Goal: Communication & Community: Answer question/provide support

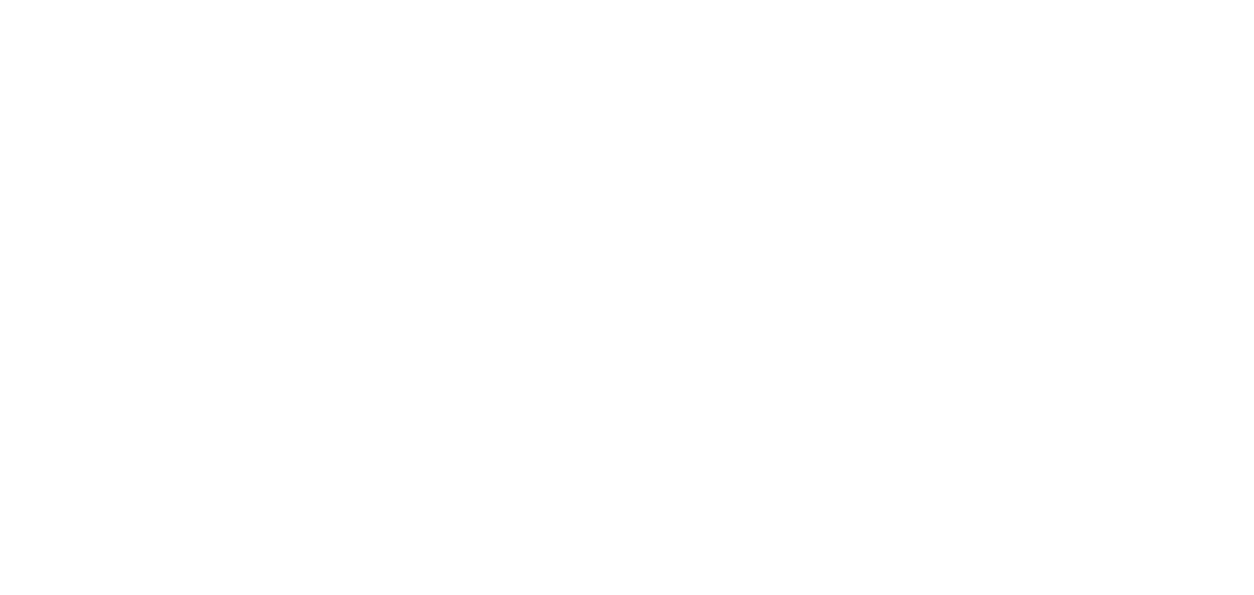
select select "message"
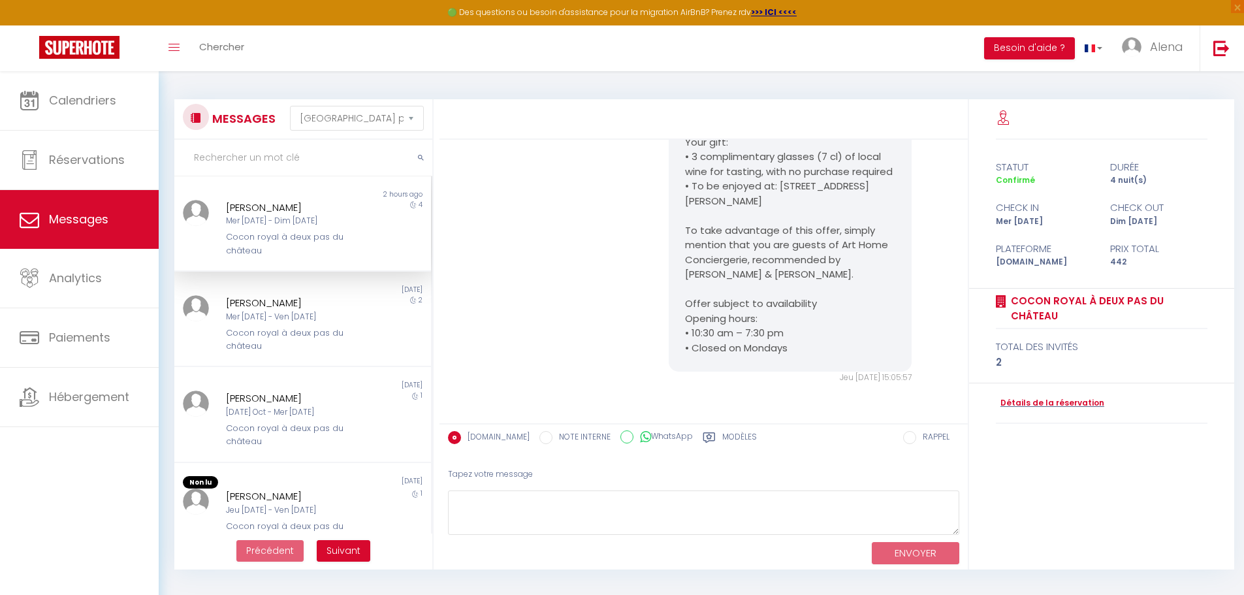
click at [277, 208] on div "[PERSON_NAME]" at bounding box center [292, 208] width 133 height 16
click at [279, 395] on div "[PERSON_NAME]" at bounding box center [292, 398] width 133 height 16
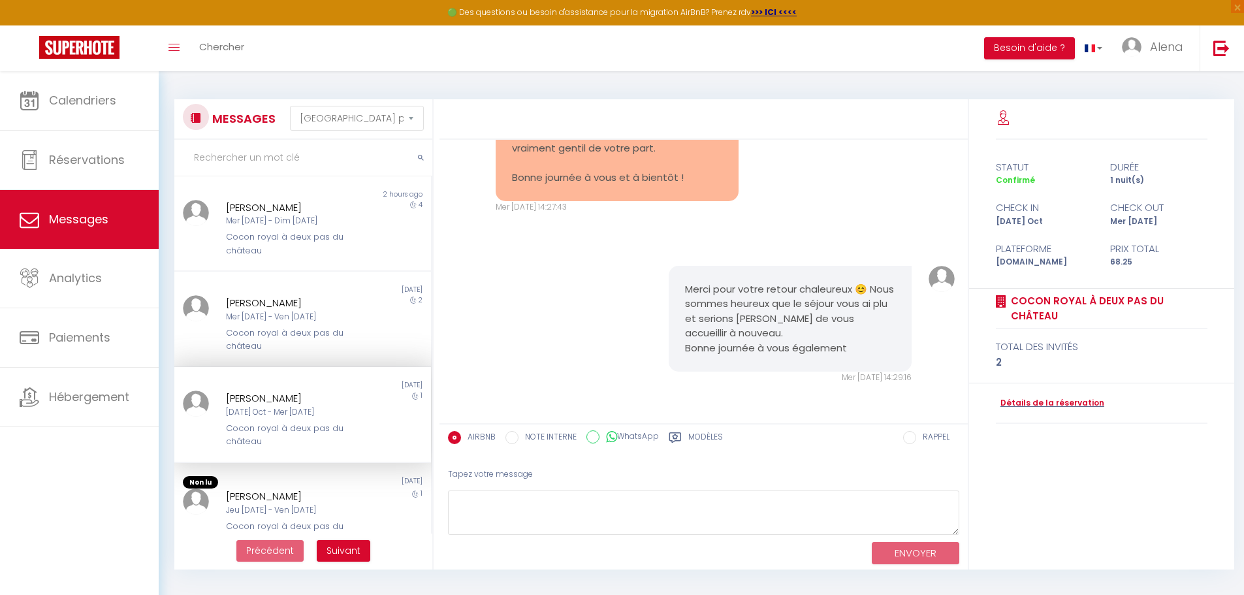
scroll to position [3258, 0]
click at [300, 404] on div "[PERSON_NAME]" at bounding box center [292, 398] width 133 height 16
click at [327, 406] on div "[DATE] Oct - Mer [DATE]" at bounding box center [292, 412] width 133 height 12
click at [312, 333] on div "Cocon royal à deux pas du château" at bounding box center [292, 339] width 133 height 27
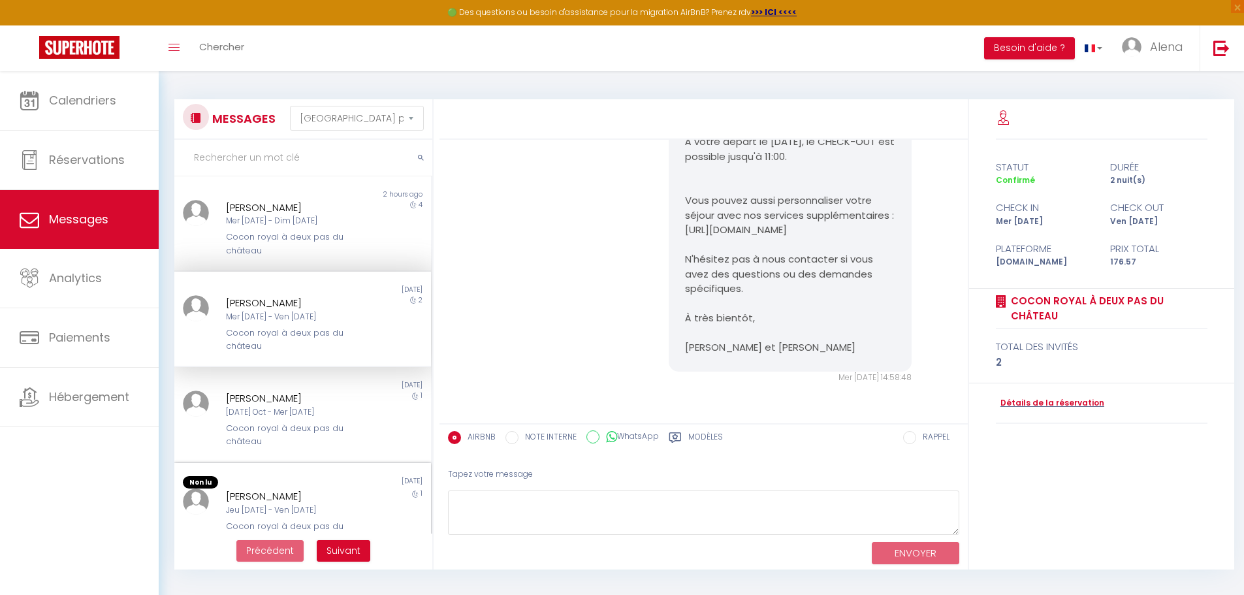
click at [261, 491] on div "[PERSON_NAME]" at bounding box center [292, 496] width 133 height 16
